Goal: Book appointment/travel/reservation

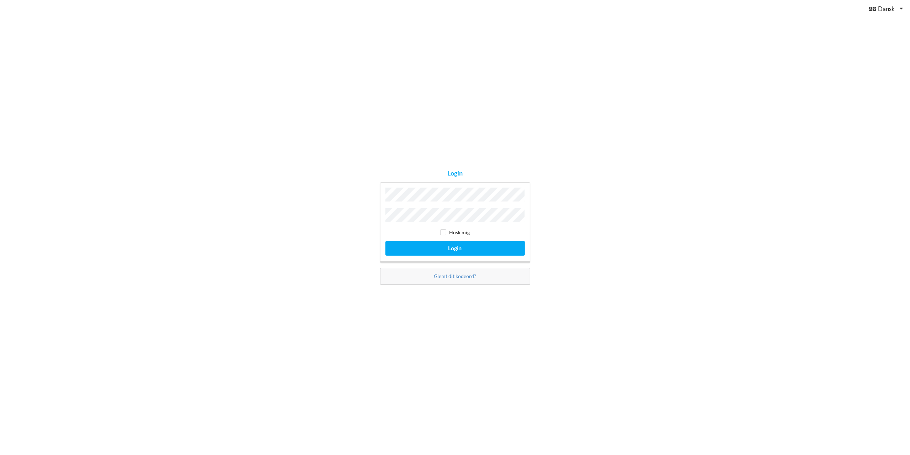
click at [385, 241] on button "Login" at bounding box center [454, 248] width 139 height 15
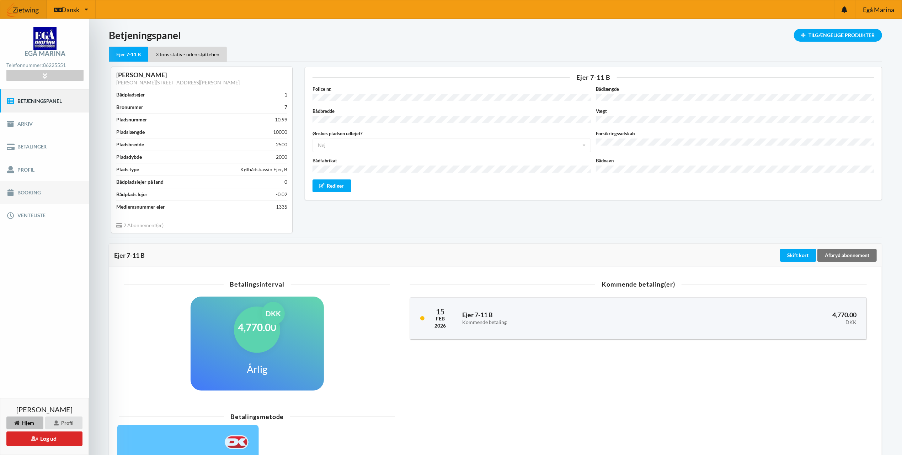
click at [38, 190] on link "Booking" at bounding box center [44, 192] width 89 height 23
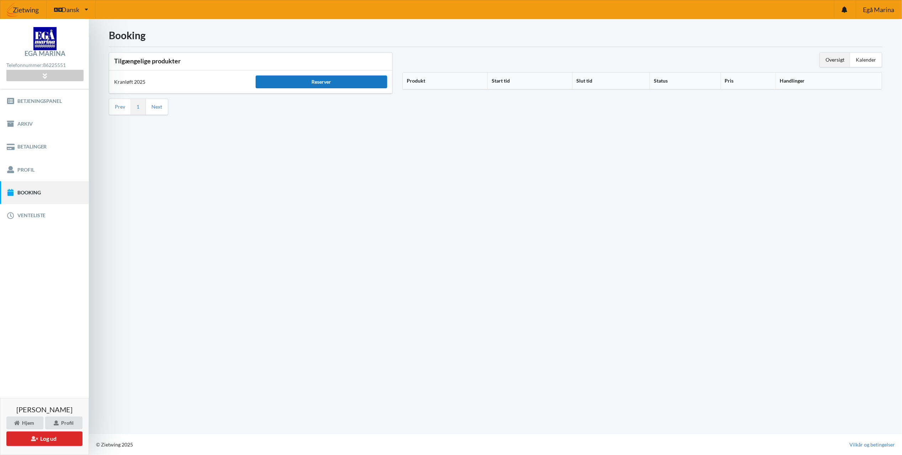
click at [335, 81] on div "Reserver" at bounding box center [322, 81] width 132 height 13
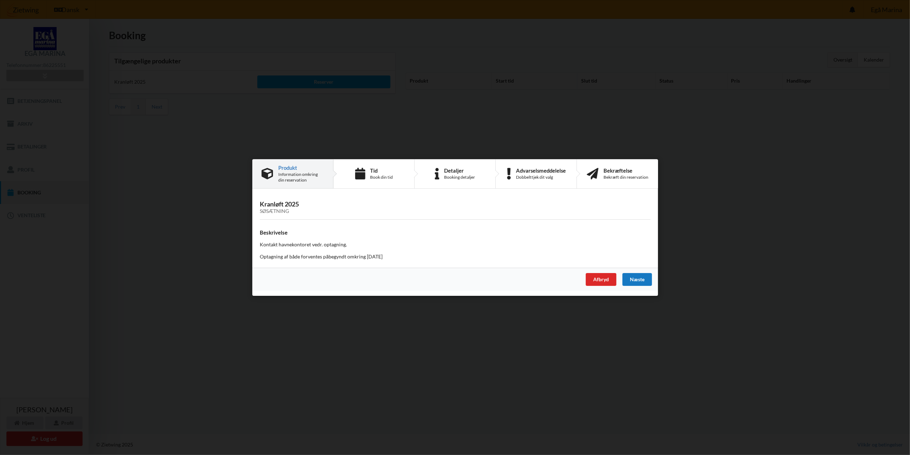
click at [636, 277] on div "Næste" at bounding box center [637, 279] width 30 height 13
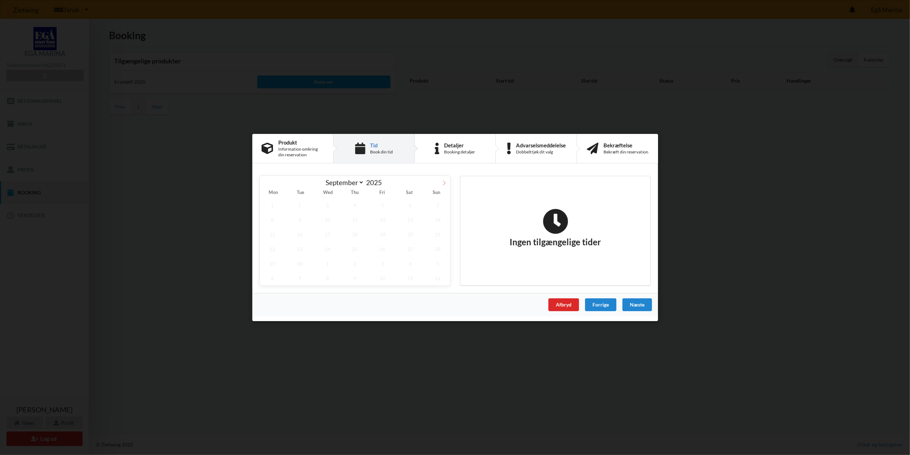
click at [445, 180] on icon at bounding box center [443, 182] width 5 height 5
select select "9"
click at [640, 304] on div "Næste" at bounding box center [637, 304] width 30 height 13
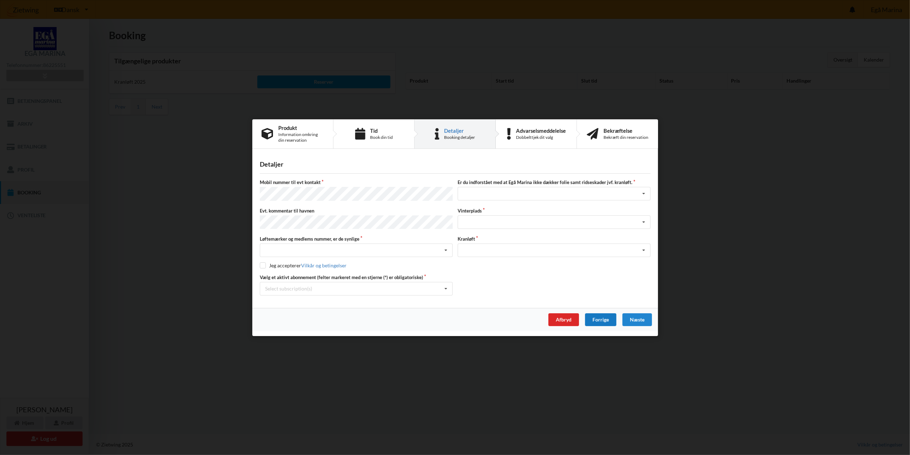
click at [594, 319] on div "Forrige" at bounding box center [599, 319] width 31 height 13
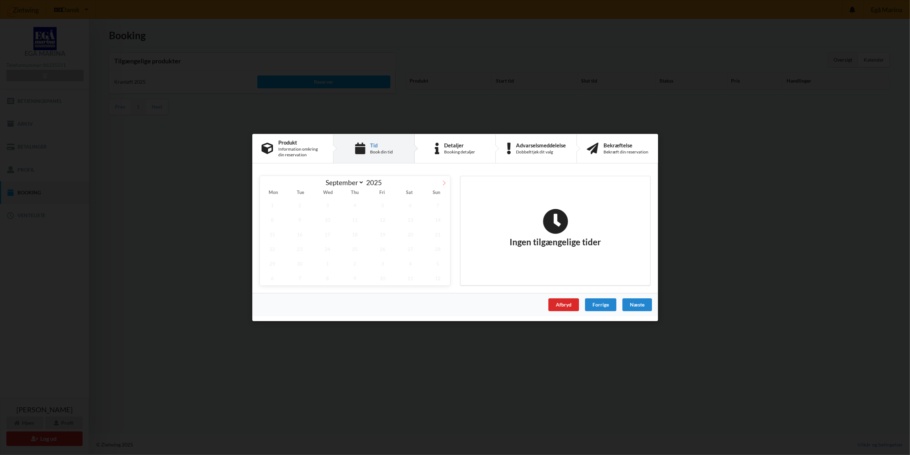
click at [443, 182] on icon at bounding box center [443, 182] width 5 height 5
click at [265, 180] on icon at bounding box center [265, 182] width 5 height 5
click at [275, 247] on span "20" at bounding box center [272, 249] width 25 height 15
click at [381, 262] on span "31" at bounding box center [382, 263] width 25 height 15
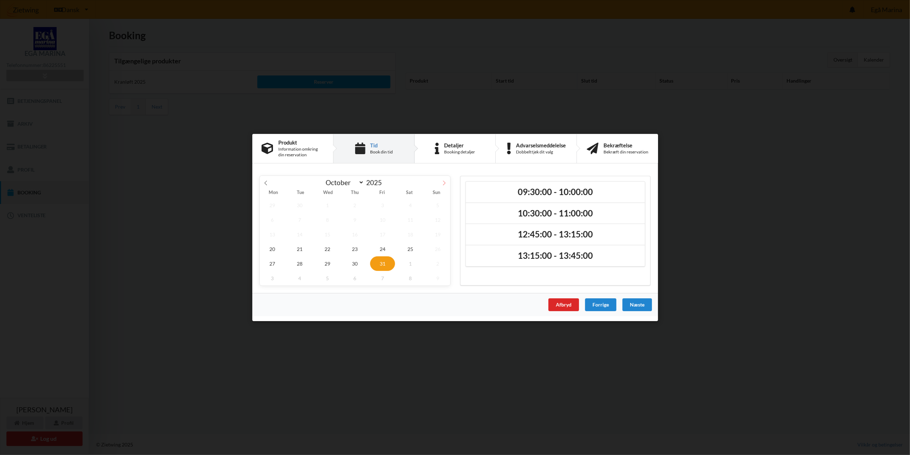
click at [447, 179] on span at bounding box center [444, 182] width 12 height 12
click at [383, 263] on span "28" at bounding box center [382, 263] width 25 height 15
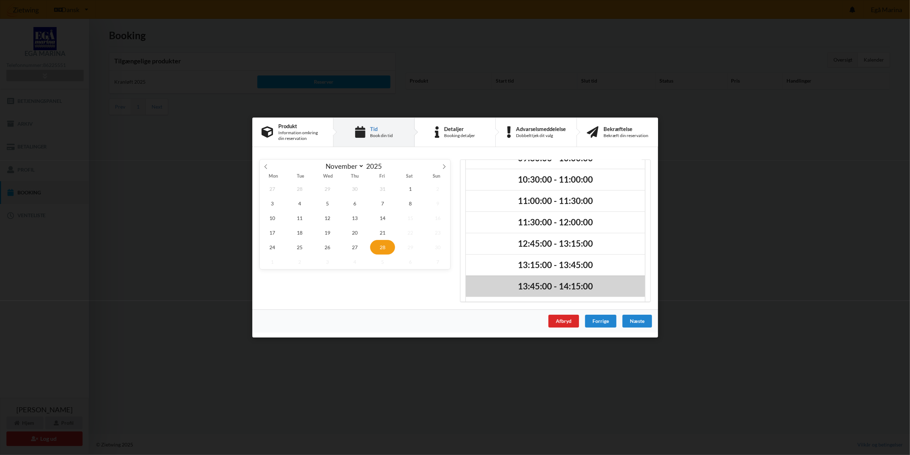
scroll to position [83, 0]
click at [360, 250] on span "27" at bounding box center [354, 247] width 25 height 15
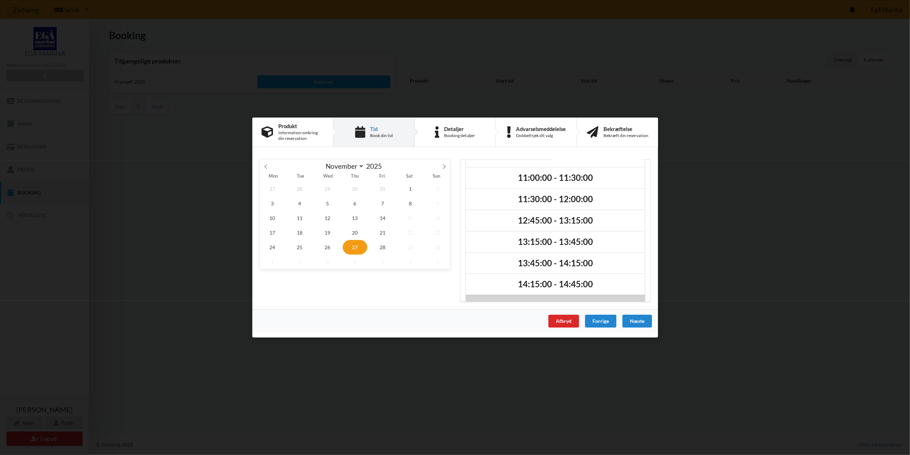
scroll to position [104, 0]
click at [329, 246] on span "26" at bounding box center [327, 247] width 25 height 15
click at [301, 242] on span "25" at bounding box center [299, 247] width 25 height 15
click at [276, 248] on span "24" at bounding box center [272, 247] width 25 height 15
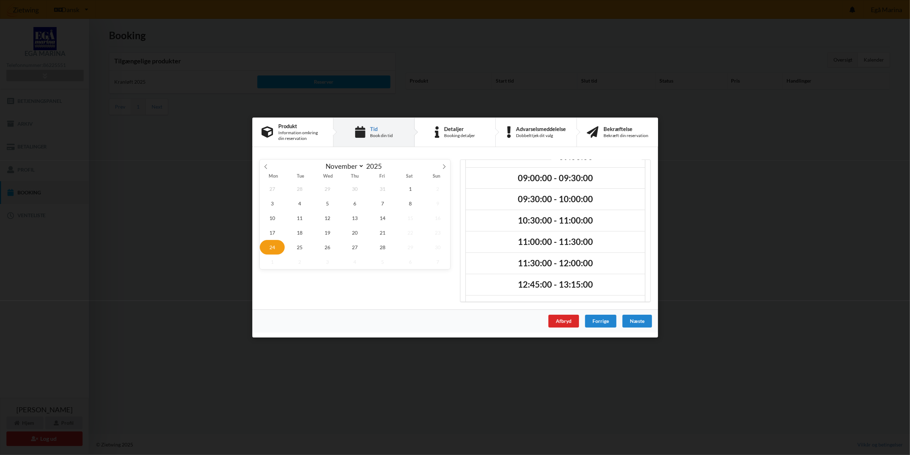
scroll to position [104, 0]
click at [386, 229] on span "21" at bounding box center [382, 232] width 25 height 15
click at [350, 232] on span "20" at bounding box center [354, 232] width 25 height 15
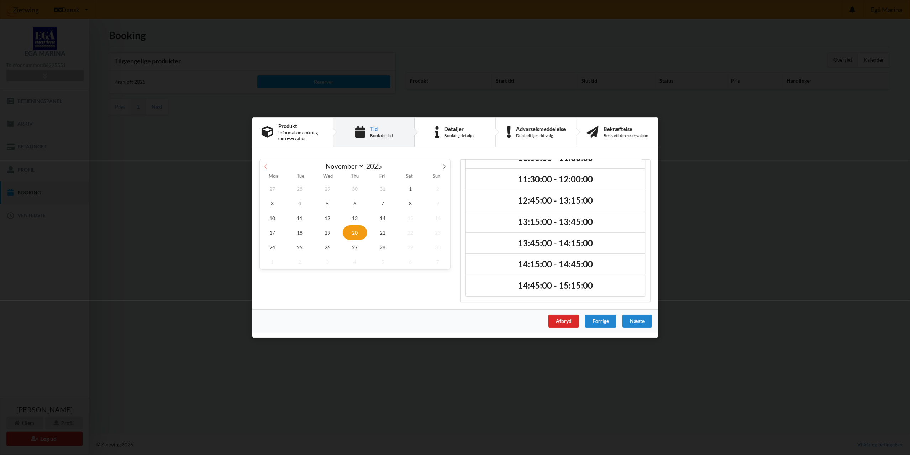
click at [265, 166] on icon at bounding box center [265, 166] width 5 height 5
click at [411, 237] on span "25" at bounding box center [409, 232] width 25 height 15
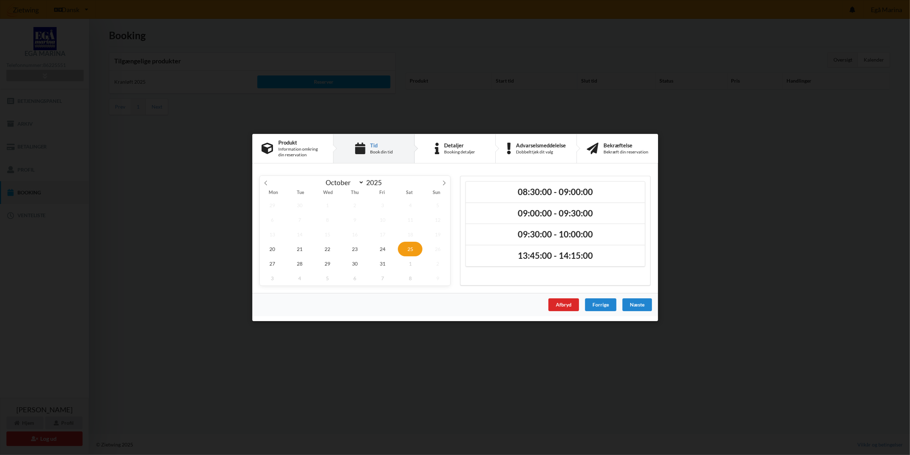
scroll to position [0, 0]
click at [269, 179] on span at bounding box center [266, 182] width 12 height 12
click at [443, 181] on icon at bounding box center [443, 182] width 5 height 5
click at [445, 178] on span at bounding box center [444, 182] width 12 height 12
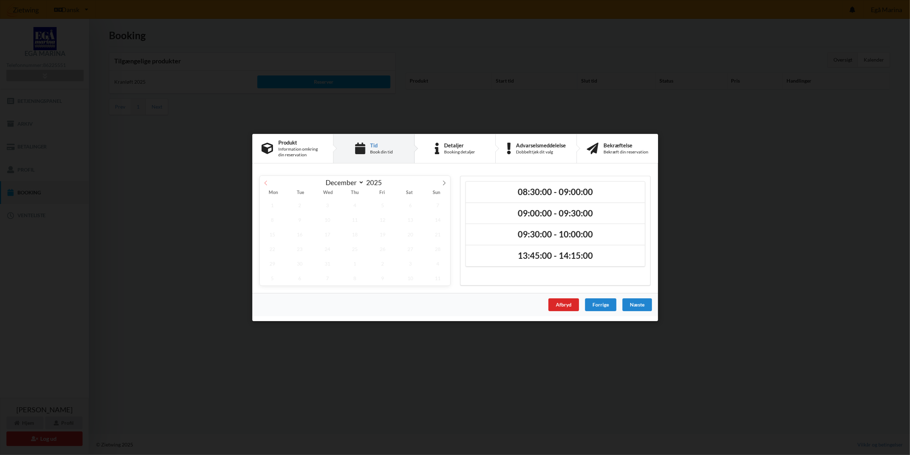
click at [268, 181] on icon at bounding box center [265, 182] width 5 height 5
select select "9"
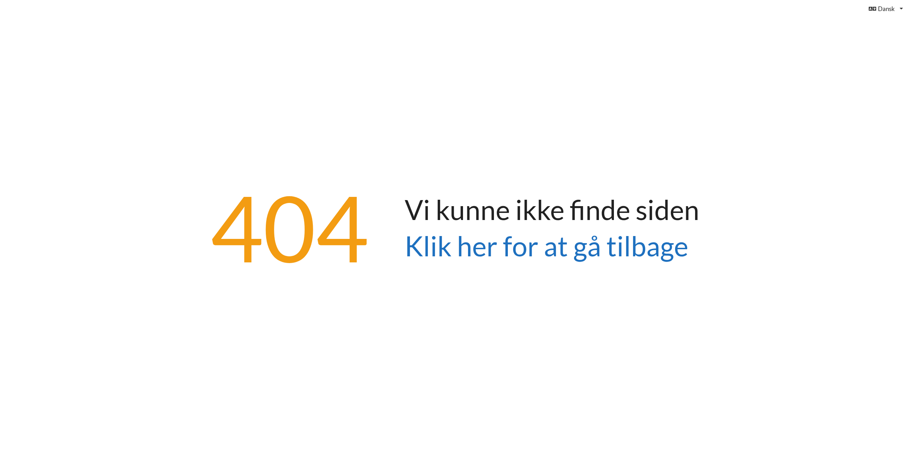
click at [480, 247] on link "Klik her for at gå tilbage" at bounding box center [547, 245] width 284 height 33
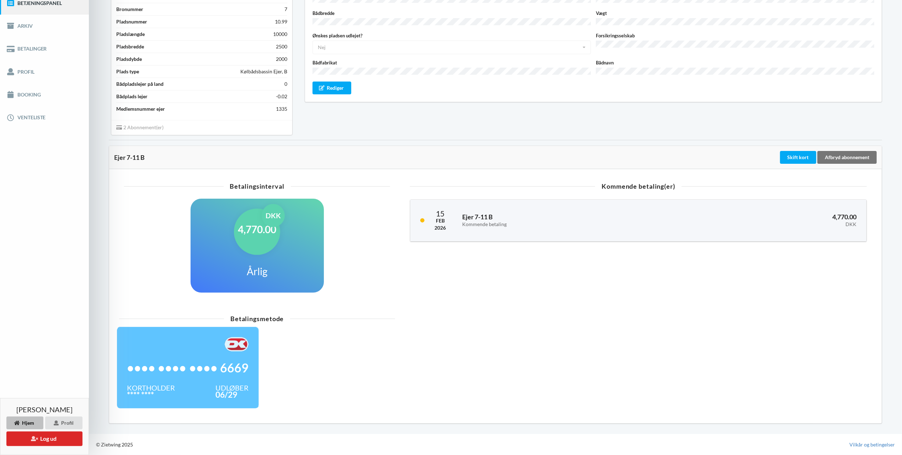
scroll to position [52, 0]
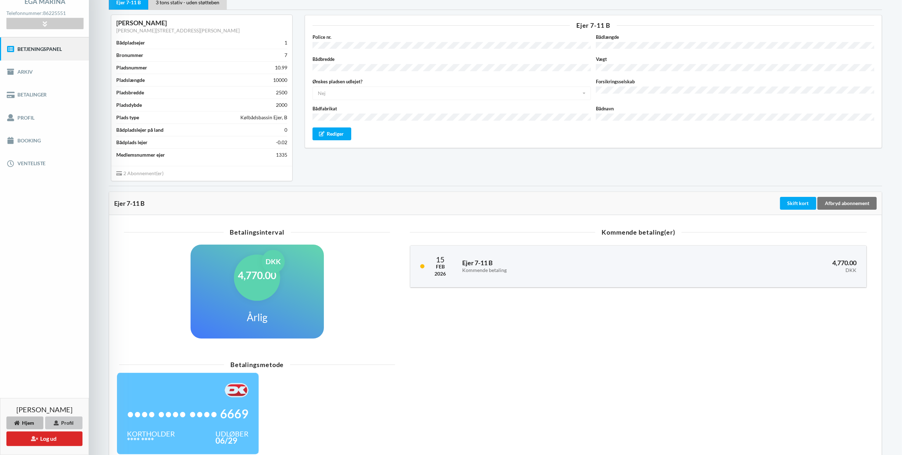
click at [63, 425] on div "Profil" at bounding box center [63, 422] width 37 height 13
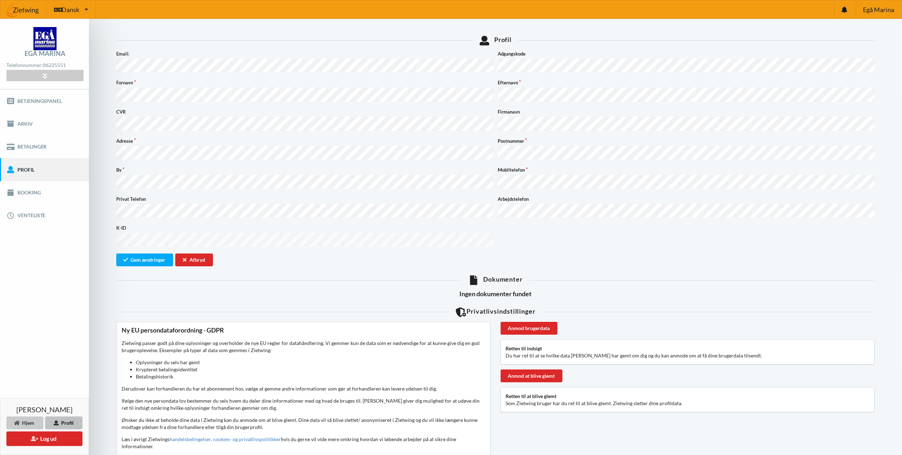
click at [21, 423] on div "Hjem" at bounding box center [24, 422] width 37 height 13
